Goal: Task Accomplishment & Management: Use online tool/utility

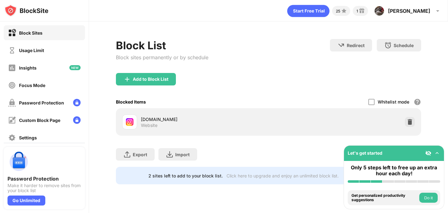
click at [197, 82] on div "Add to Block List" at bounding box center [268, 84] width 305 height 22
click at [143, 79] on div "Add to Block List" at bounding box center [151, 79] width 36 height 5
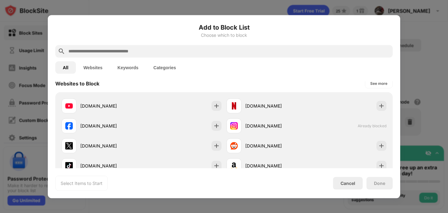
scroll to position [99, 0]
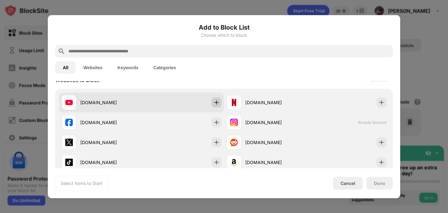
click at [213, 100] on img at bounding box center [216, 102] width 6 height 6
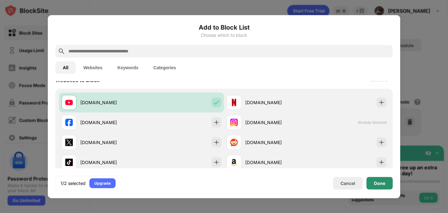
click at [376, 181] on div "Done" at bounding box center [379, 183] width 11 height 5
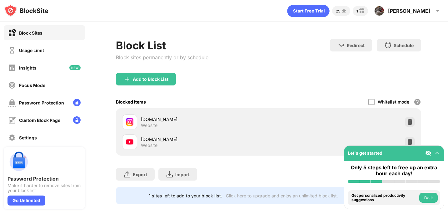
scroll to position [13, 0]
